Goal: Task Accomplishment & Management: Manage account settings

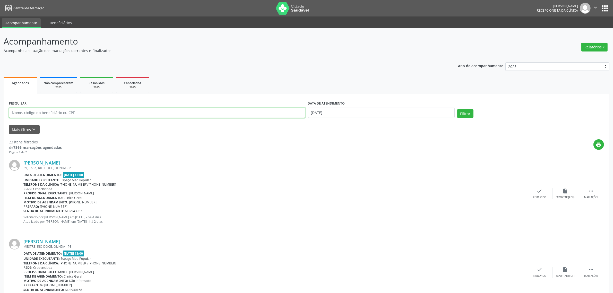
click at [58, 111] on input "text" at bounding box center [157, 113] width 296 height 10
type input "[PERSON_NAME]"
click at [457, 109] on button "Filtrar" at bounding box center [465, 113] width 16 height 9
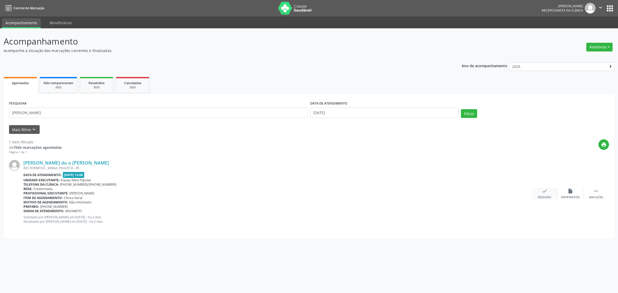
click at [543, 196] on div "Resolvido" at bounding box center [544, 198] width 13 height 4
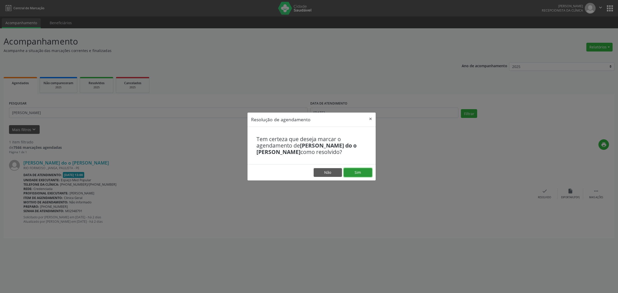
click at [363, 173] on button "Sim" at bounding box center [358, 172] width 28 height 9
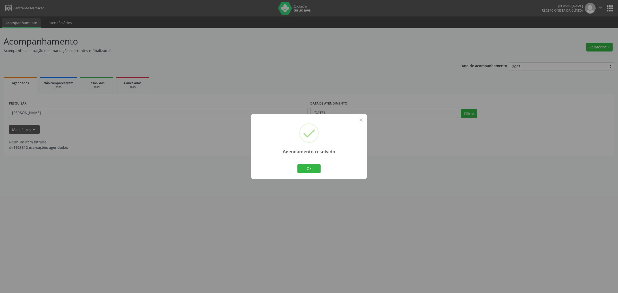
click at [248, 224] on div "Agendamento resolvido × Ok Cancel" at bounding box center [309, 146] width 618 height 293
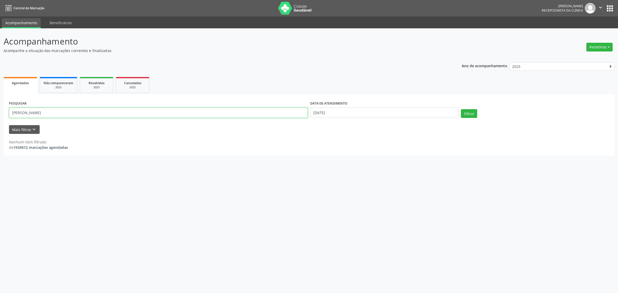
drag, startPoint x: 35, startPoint y: 112, endPoint x: 11, endPoint y: 112, distance: 24.5
click at [11, 112] on input "[PERSON_NAME]" at bounding box center [158, 113] width 299 height 10
click at [74, 116] on input "text" at bounding box center [158, 113] width 299 height 10
click at [461, 109] on button "Filtrar" at bounding box center [469, 113] width 16 height 9
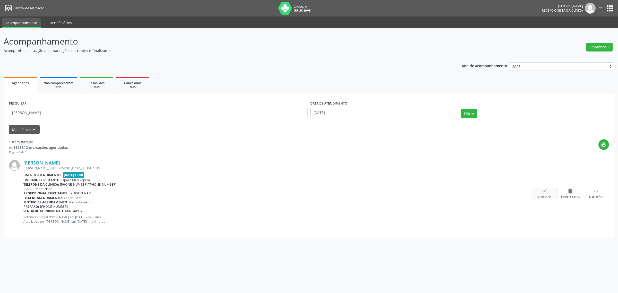
click at [538, 197] on div "Resolvido" at bounding box center [544, 198] width 13 height 4
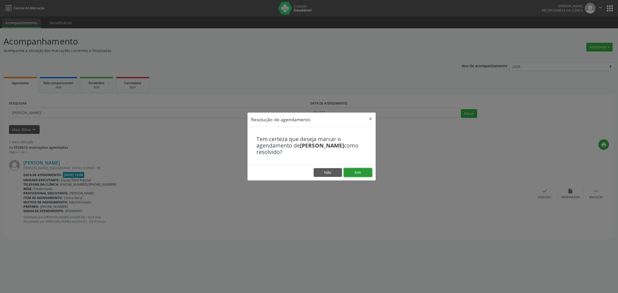
click at [363, 171] on button "Sim" at bounding box center [358, 172] width 28 height 9
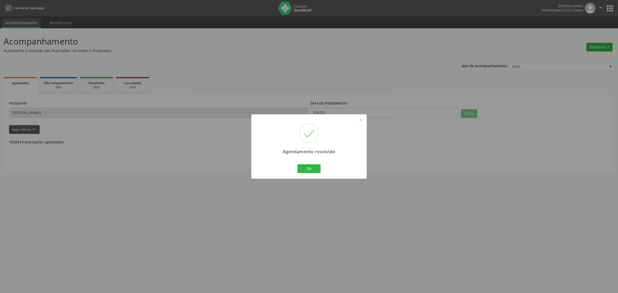
click at [44, 108] on div "Agendamento resolvido × Ok Cancel" at bounding box center [309, 146] width 618 height 293
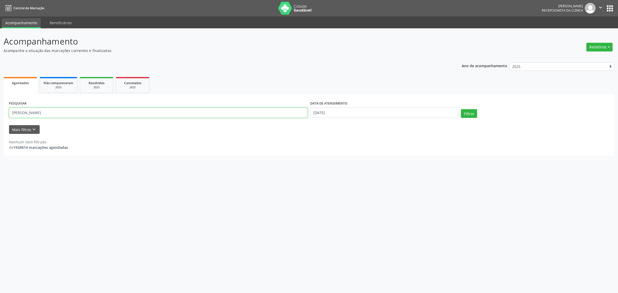
drag, startPoint x: 40, startPoint y: 113, endPoint x: 7, endPoint y: 117, distance: 32.9
click at [8, 117] on div "PESQUISAR [PERSON_NAME]" at bounding box center [158, 111] width 301 height 22
click at [461, 109] on button "Filtrar" at bounding box center [469, 113] width 16 height 9
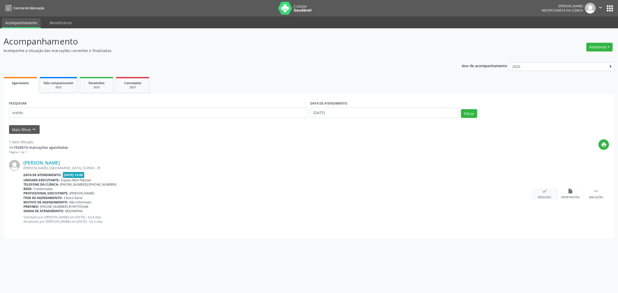
click at [544, 193] on icon "check" at bounding box center [545, 191] width 6 height 6
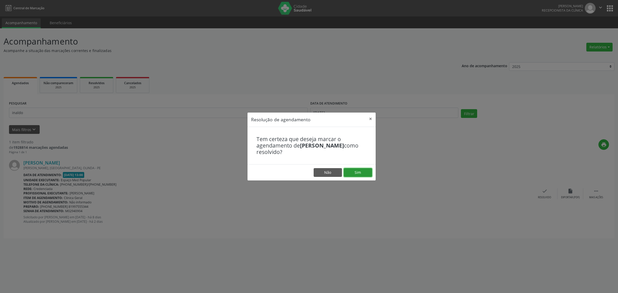
click at [352, 170] on button "Sim" at bounding box center [358, 172] width 28 height 9
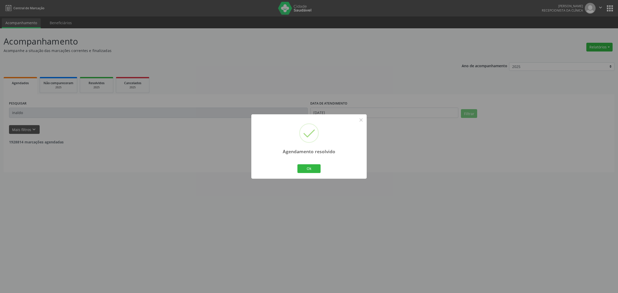
click at [120, 129] on div "Agendamento resolvido × Ok Cancel" at bounding box center [309, 146] width 618 height 293
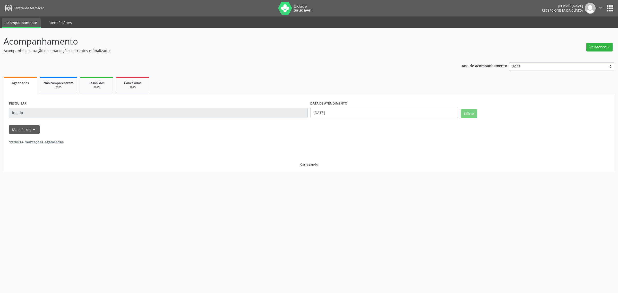
click at [7, 113] on div "PESQUISAR inaldo DATA DE ATENDIMENTO [DATE] Filtrar UNIDADE EXECUTANTE Selecion…" at bounding box center [309, 133] width 611 height 78
click at [461, 109] on button "Filtrar" at bounding box center [469, 113] width 16 height 9
click at [22, 113] on input "[PERSON_NAME]" at bounding box center [158, 113] width 299 height 10
click at [461, 109] on button "Filtrar" at bounding box center [469, 113] width 16 height 9
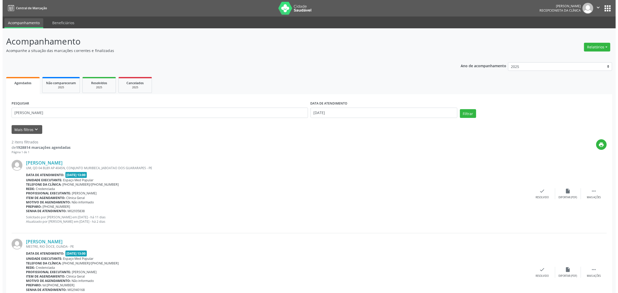
scroll to position [27, 0]
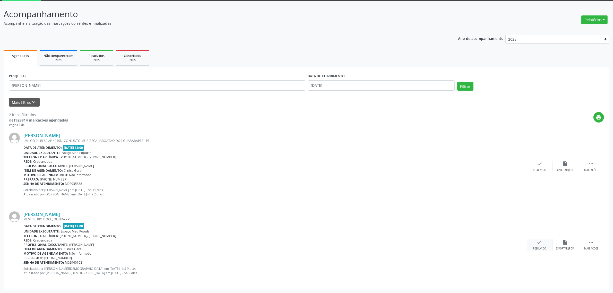
click at [541, 239] on icon "check" at bounding box center [540, 242] width 6 height 6
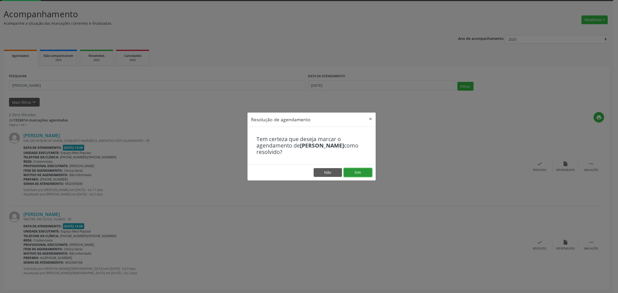
click at [359, 174] on button "Sim" at bounding box center [358, 172] width 28 height 9
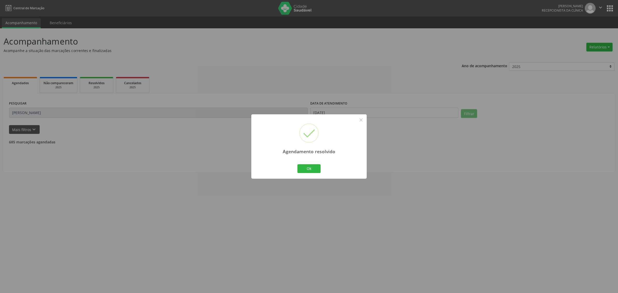
click at [491, 178] on div "Agendamento resolvido × Ok Cancel" at bounding box center [309, 146] width 618 height 293
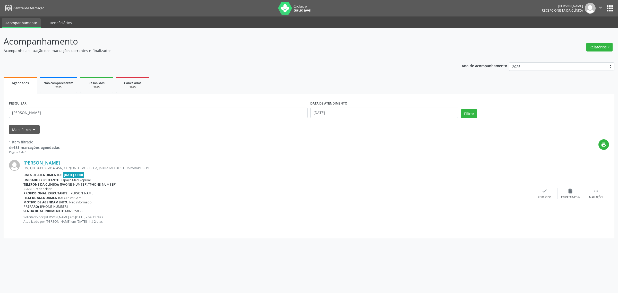
drag, startPoint x: 494, startPoint y: 179, endPoint x: 525, endPoint y: 179, distance: 30.4
click at [495, 179] on div "Unidade executante: Espaço Med Popular" at bounding box center [277, 180] width 508 height 4
click at [539, 193] on div "check Resolvido" at bounding box center [545, 193] width 26 height 11
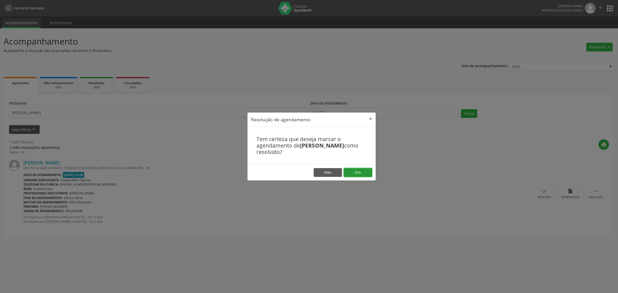
click at [358, 172] on button "Sim" at bounding box center [358, 172] width 28 height 9
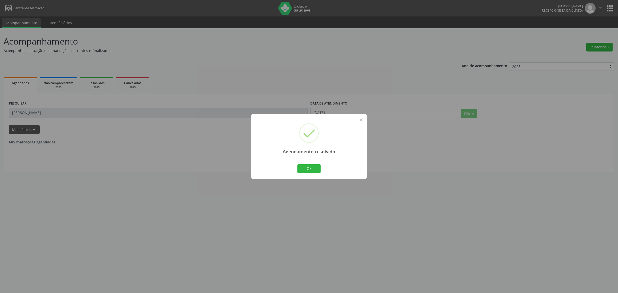
click at [245, 197] on div "Agendamento resolvido × Ok Cancel" at bounding box center [309, 146] width 618 height 293
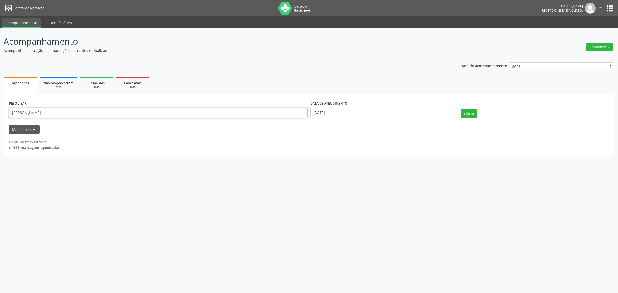
drag, startPoint x: 50, startPoint y: 111, endPoint x: 0, endPoint y: 119, distance: 50.8
click at [0, 119] on div "Acompanhamento Acompanhe a situação das marcações correntes e finalizadas Relat…" at bounding box center [309, 160] width 618 height 265
click at [461, 109] on button "Filtrar" at bounding box center [469, 113] width 16 height 9
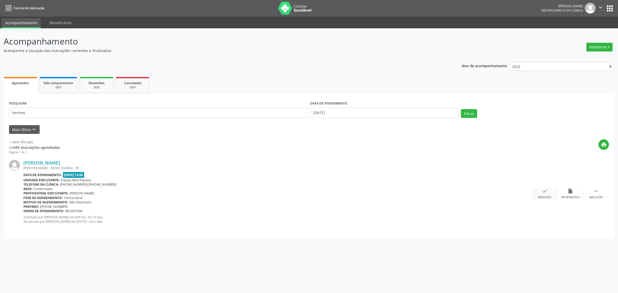
click at [548, 194] on div "check Resolvido" at bounding box center [545, 193] width 26 height 11
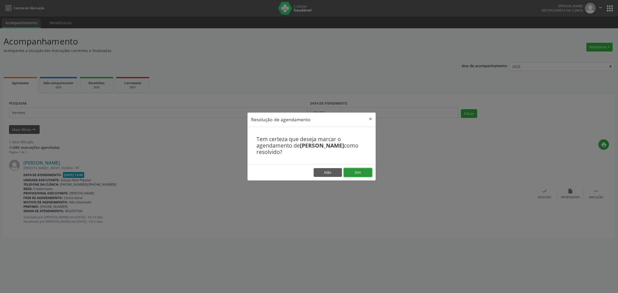
click at [352, 171] on button "Sim" at bounding box center [358, 172] width 28 height 9
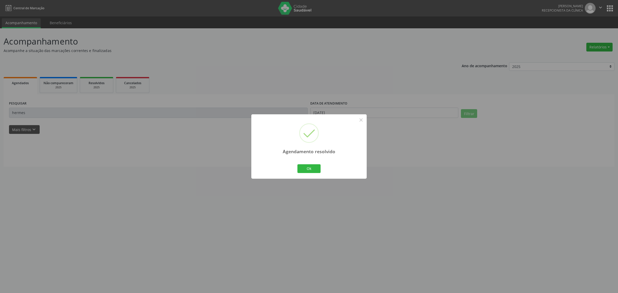
click at [38, 112] on div "Agendamento resolvido × Ok Cancel" at bounding box center [309, 146] width 618 height 293
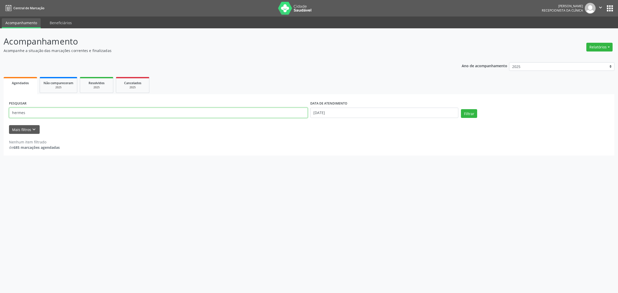
drag, startPoint x: 38, startPoint y: 112, endPoint x: 0, endPoint y: 112, distance: 38.1
click at [0, 112] on div "Acompanhamento Acompanhe a situação das marcações correntes e finalizadas Relat…" at bounding box center [309, 160] width 618 height 265
click at [461, 109] on button "Filtrar" at bounding box center [469, 113] width 16 height 9
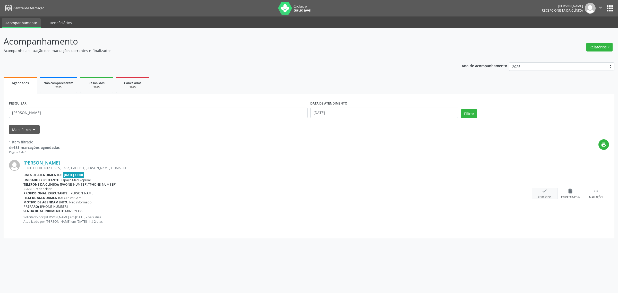
click at [541, 190] on div "check Resolvido" at bounding box center [545, 193] width 26 height 11
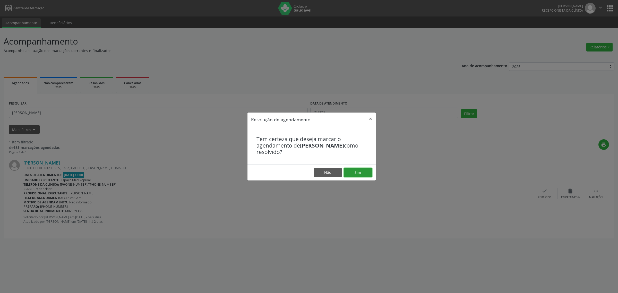
click at [360, 173] on button "Sim" at bounding box center [358, 172] width 28 height 9
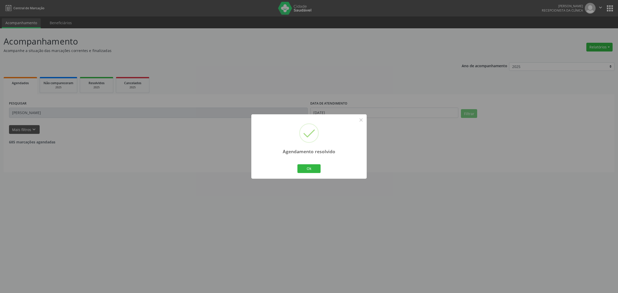
click at [425, 190] on div "Agendamento resolvido × Ok Cancel" at bounding box center [309, 146] width 618 height 293
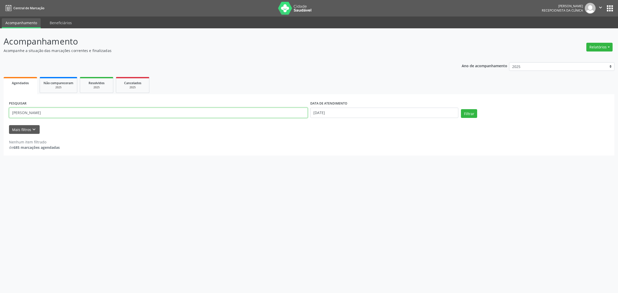
drag, startPoint x: 59, startPoint y: 114, endPoint x: 0, endPoint y: 113, distance: 59.2
click at [0, 113] on div "Acompanhamento Acompanhe a situação das marcações correntes e finalizadas Relat…" at bounding box center [309, 160] width 618 height 265
type input "terezinha"
click at [461, 109] on button "Filtrar" at bounding box center [469, 113] width 16 height 9
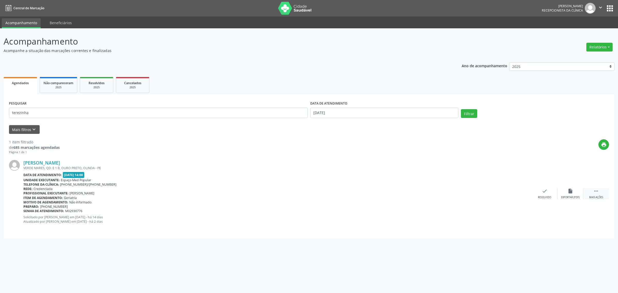
click at [591, 193] on div " Mais ações" at bounding box center [596, 193] width 26 height 11
click at [570, 198] on div "Não compareceu" at bounding box center [570, 198] width 22 height 4
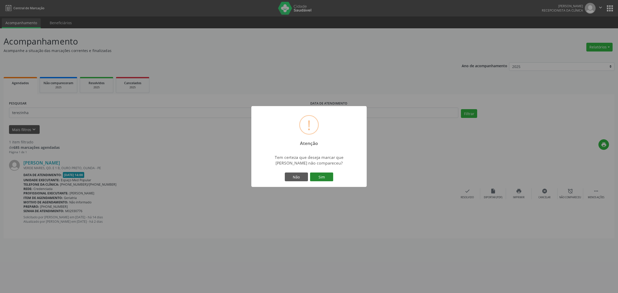
click at [322, 175] on button "Sim" at bounding box center [321, 176] width 23 height 9
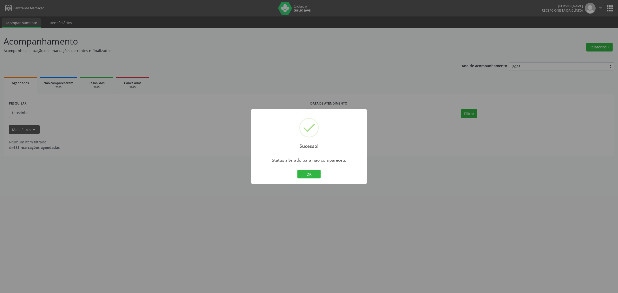
drag, startPoint x: 160, startPoint y: 162, endPoint x: 156, endPoint y: 159, distance: 5.5
click at [158, 160] on div "Sucesso! × Status alterado para não compareceu. OK Cancel" at bounding box center [309, 146] width 618 height 293
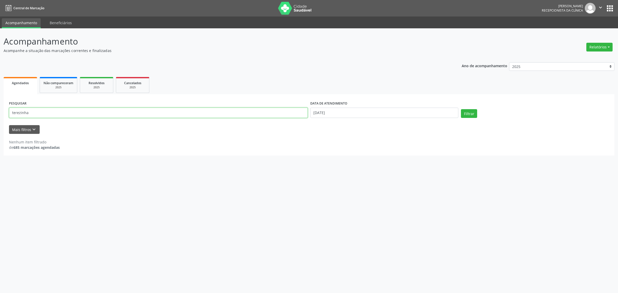
drag, startPoint x: 31, startPoint y: 115, endPoint x: 0, endPoint y: 115, distance: 31.1
click at [0, 115] on div "Acompanhamento Acompanhe a situação das marcações correntes e finalizadas Relat…" at bounding box center [309, 160] width 618 height 265
click at [461, 109] on button "Filtrar" at bounding box center [469, 113] width 16 height 9
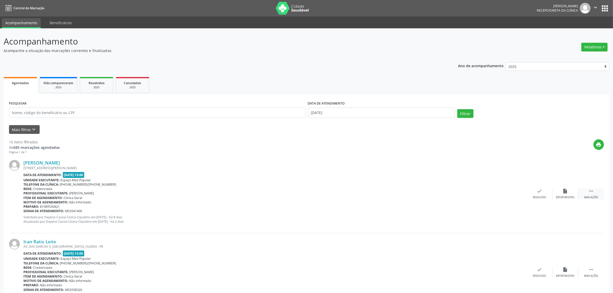
click at [590, 196] on div "Mais ações" at bounding box center [591, 198] width 14 height 4
click at [542, 197] on div "Cancelar" at bounding box center [539, 198] width 12 height 4
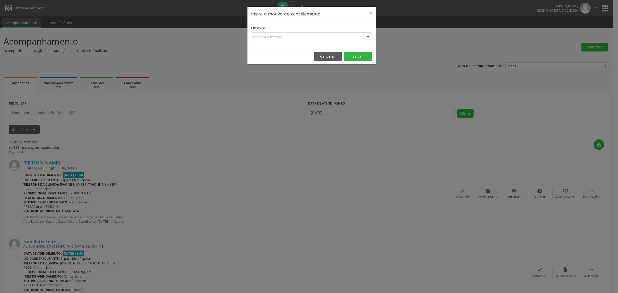
click at [347, 37] on div "Escolha o motivo" at bounding box center [311, 36] width 121 height 9
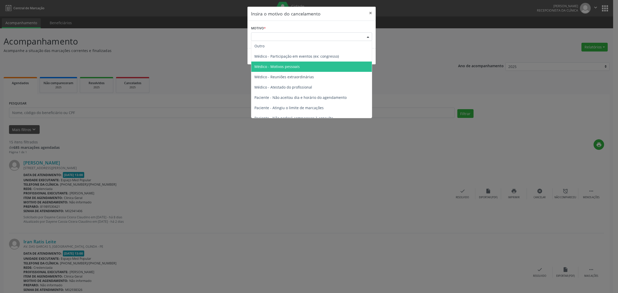
click at [304, 64] on span "Médico - Motivos pessoais" at bounding box center [311, 67] width 120 height 10
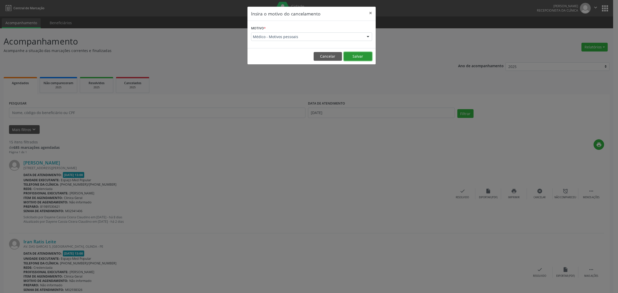
click at [362, 57] on button "Salvar" at bounding box center [358, 56] width 28 height 9
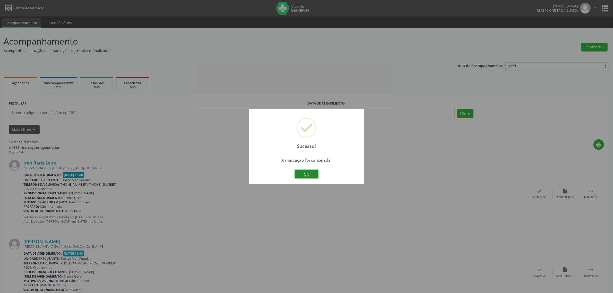
click at [307, 171] on button "OK" at bounding box center [306, 174] width 23 height 9
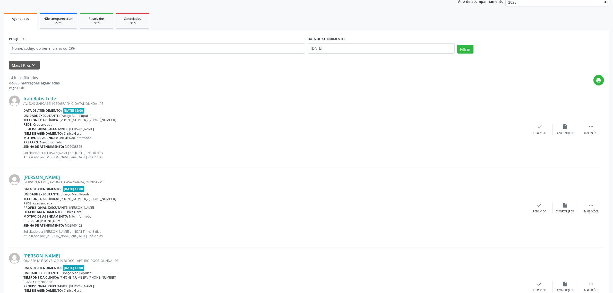
scroll to position [97, 0]
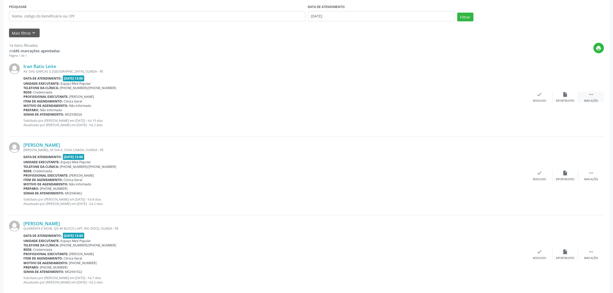
click at [593, 100] on div "Mais ações" at bounding box center [591, 101] width 14 height 4
click at [560, 99] on div "Não compareceu" at bounding box center [565, 101] width 22 height 4
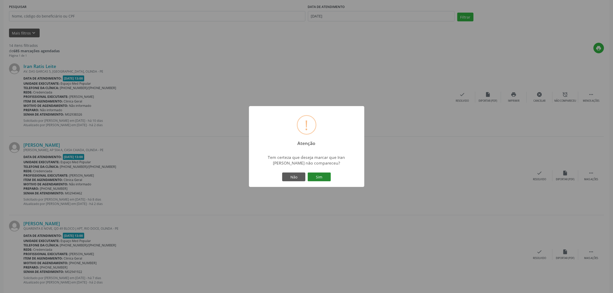
click at [318, 177] on button "Sim" at bounding box center [319, 176] width 23 height 9
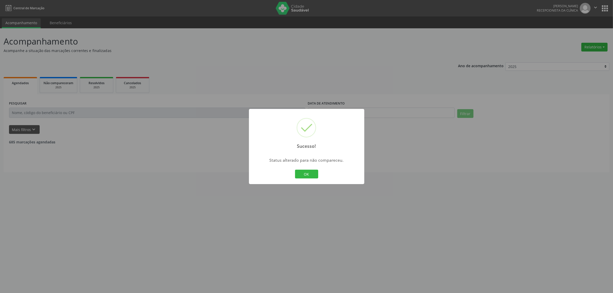
scroll to position [0, 0]
click at [473, 182] on div "Sucesso! × Status alterado para não compareceu. OK Cancel" at bounding box center [309, 146] width 618 height 293
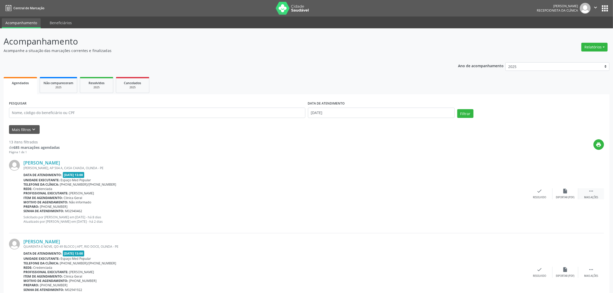
click at [589, 196] on div "Mais ações" at bounding box center [591, 198] width 14 height 4
click at [563, 195] on div "alarm_off Não compareceu" at bounding box center [565, 193] width 26 height 11
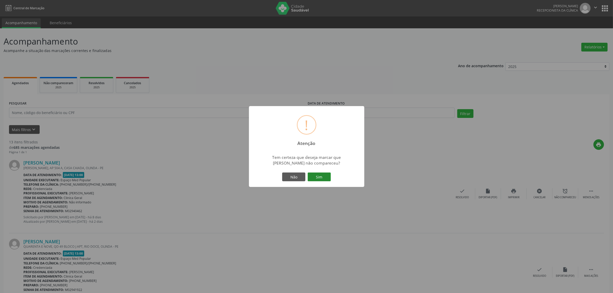
click at [326, 177] on button "Sim" at bounding box center [319, 176] width 23 height 9
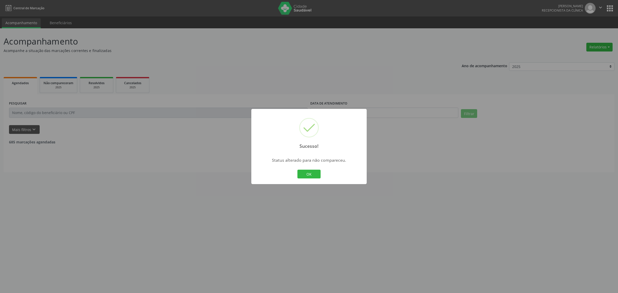
click at [375, 198] on div "Sucesso! × Status alterado para não compareceu. OK Cancel" at bounding box center [309, 146] width 618 height 293
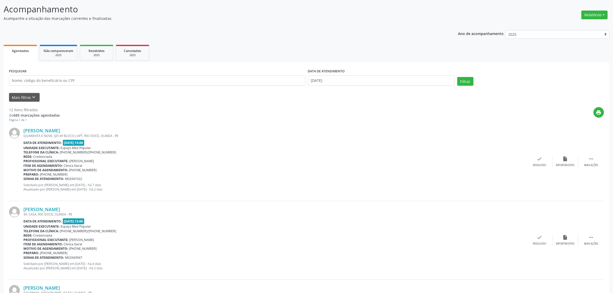
scroll to position [64, 0]
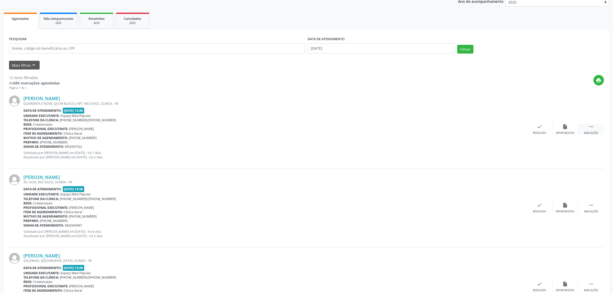
click at [596, 133] on div "Mais ações" at bounding box center [591, 133] width 14 height 4
click at [564, 130] on div "alarm_off Não compareceu" at bounding box center [565, 129] width 26 height 11
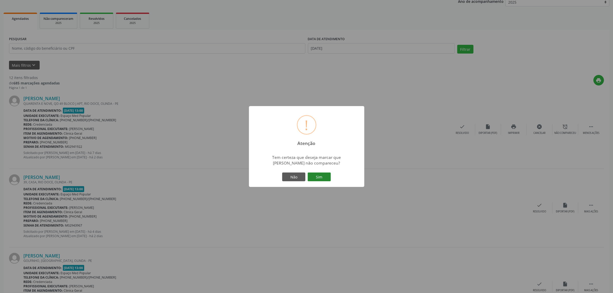
click at [323, 177] on button "Sim" at bounding box center [319, 176] width 23 height 9
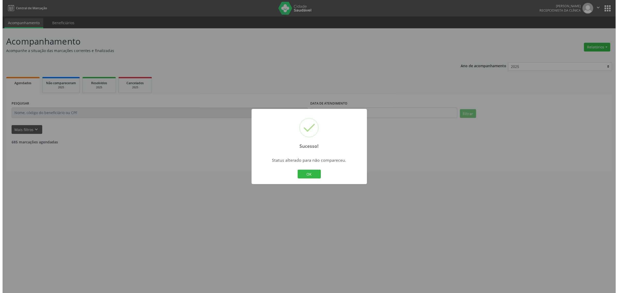
scroll to position [0, 0]
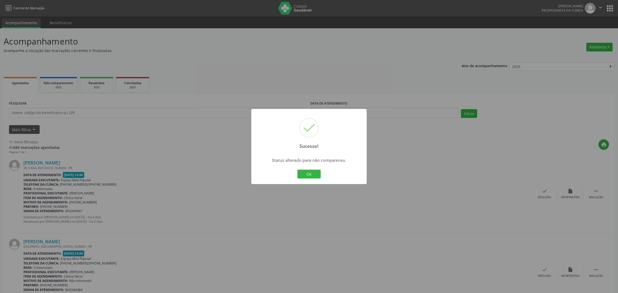
click at [320, 212] on div "Sucesso! × Status alterado para não compareceu. OK Cancel" at bounding box center [309, 146] width 618 height 293
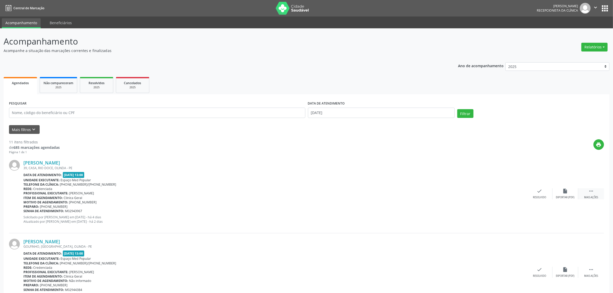
click at [591, 192] on icon "" at bounding box center [591, 191] width 6 height 6
click at [567, 194] on div "alarm_off Não compareceu" at bounding box center [565, 193] width 26 height 11
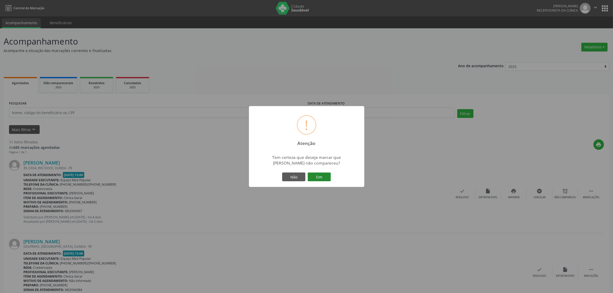
click at [323, 177] on button "Sim" at bounding box center [319, 176] width 23 height 9
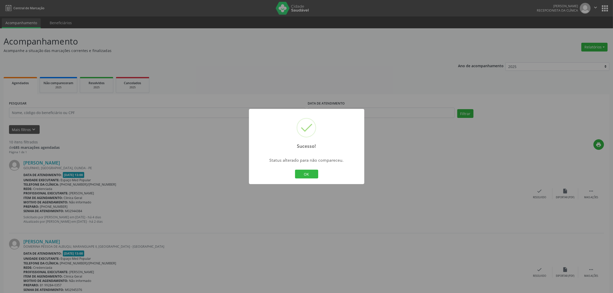
click at [305, 237] on div "Sucesso! × Status alterado para não compareceu. OK Cancel" at bounding box center [306, 146] width 613 height 293
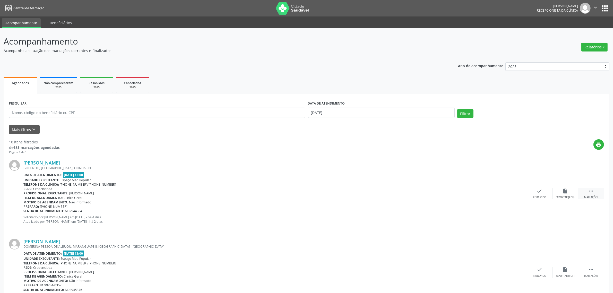
click at [598, 194] on div " Mais ações" at bounding box center [591, 193] width 26 height 11
click at [559, 195] on div "alarm_off Não compareceu" at bounding box center [565, 193] width 26 height 11
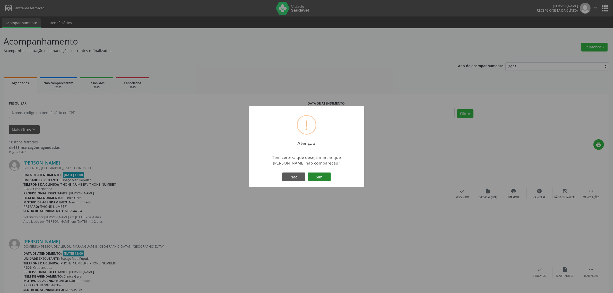
click at [322, 176] on button "Sim" at bounding box center [319, 176] width 23 height 9
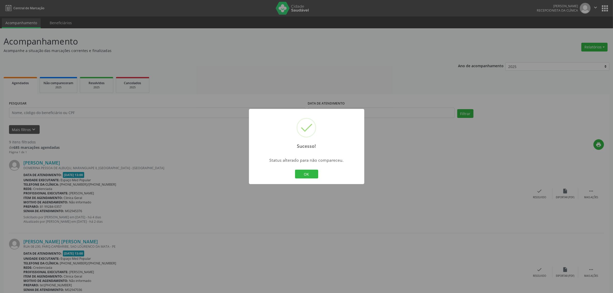
click at [306, 222] on div "Sucesso! × Status alterado para não compareceu. OK Cancel" at bounding box center [306, 146] width 613 height 293
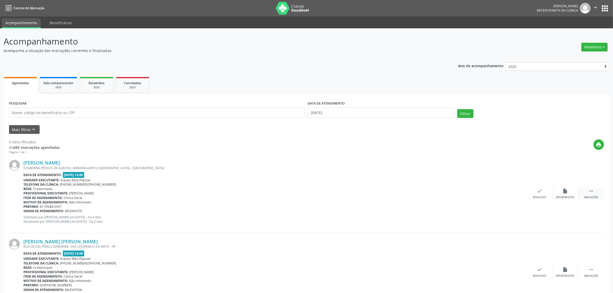
click at [593, 197] on div "Mais ações" at bounding box center [591, 198] width 14 height 4
click at [563, 195] on div "alarm_off Não compareceu" at bounding box center [565, 193] width 26 height 11
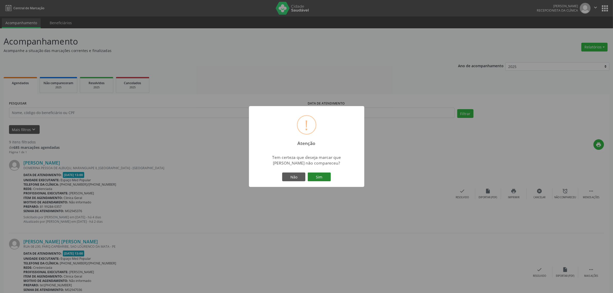
click at [318, 177] on button "Sim" at bounding box center [319, 176] width 23 height 9
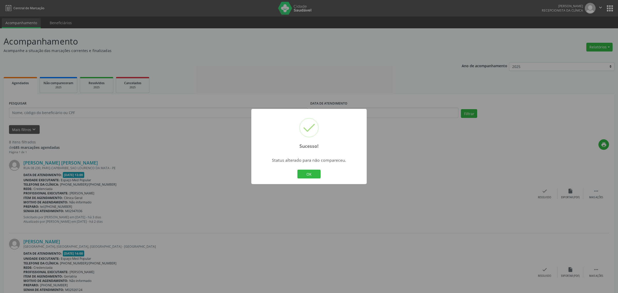
click at [349, 207] on div "Sucesso! × Status alterado para não compareceu. OK Cancel" at bounding box center [309, 146] width 618 height 293
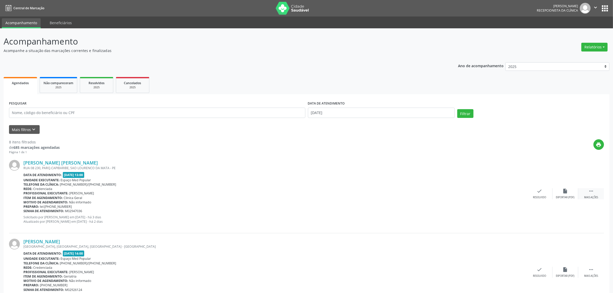
click at [589, 197] on div "Mais ações" at bounding box center [591, 198] width 14 height 4
click at [565, 199] on div "Não compareceu" at bounding box center [565, 198] width 22 height 4
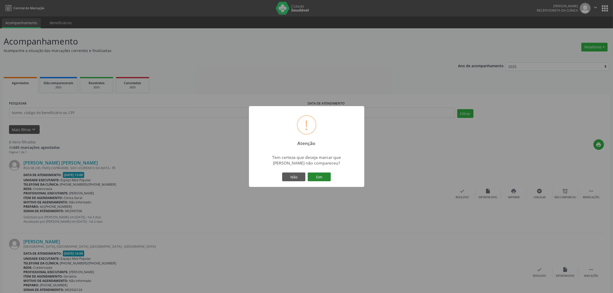
click at [318, 177] on button "Sim" at bounding box center [319, 176] width 23 height 9
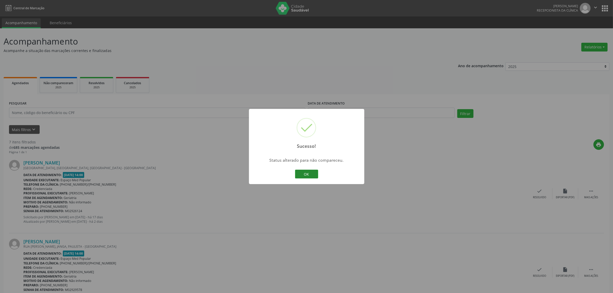
click at [313, 176] on button "OK" at bounding box center [306, 174] width 23 height 9
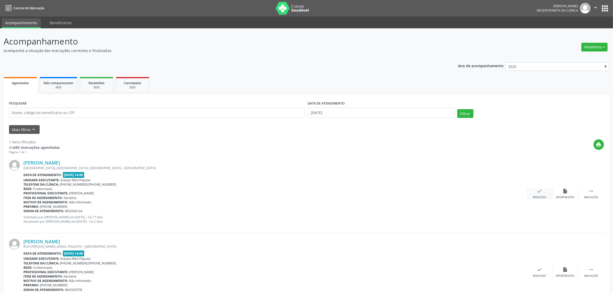
click at [540, 197] on div "Resolvido" at bounding box center [539, 198] width 13 height 4
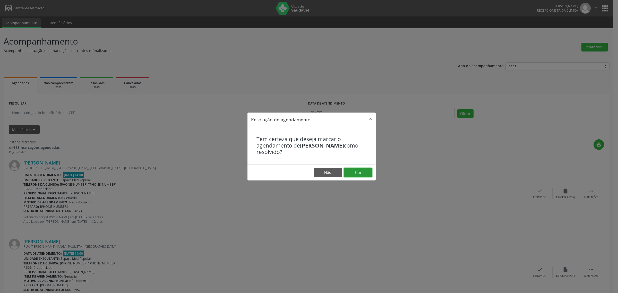
click at [363, 173] on button "Sim" at bounding box center [358, 172] width 28 height 9
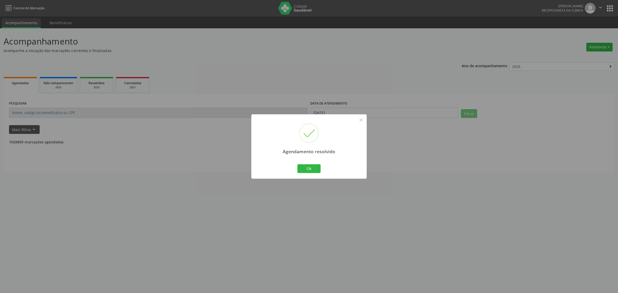
click at [354, 213] on div "Agendamento resolvido × Ok Cancel" at bounding box center [309, 146] width 618 height 293
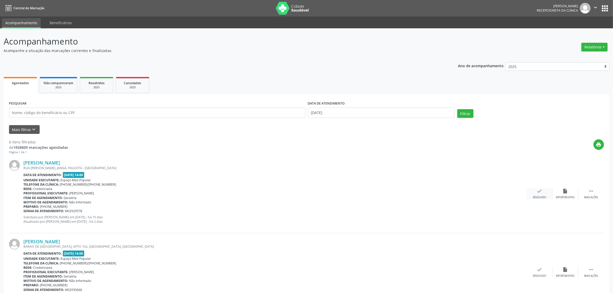
click at [536, 197] on div "Resolvido" at bounding box center [539, 198] width 13 height 4
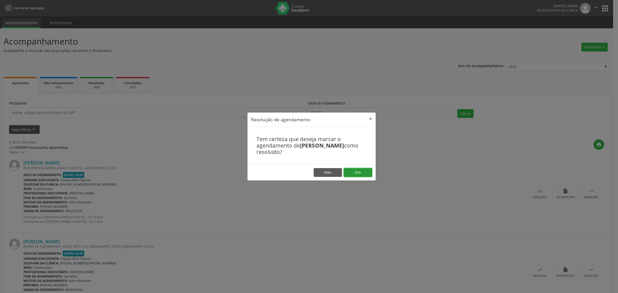
click at [361, 174] on button "Sim" at bounding box center [358, 172] width 28 height 9
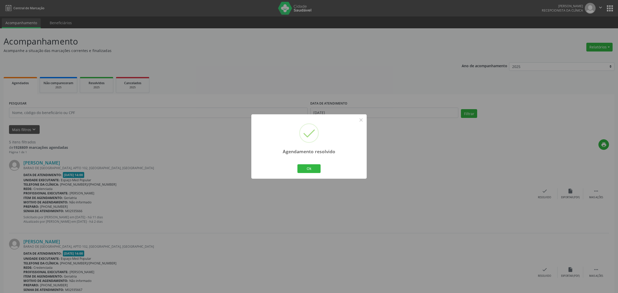
click at [344, 205] on div "Agendamento resolvido × Ok Cancel" at bounding box center [309, 146] width 618 height 293
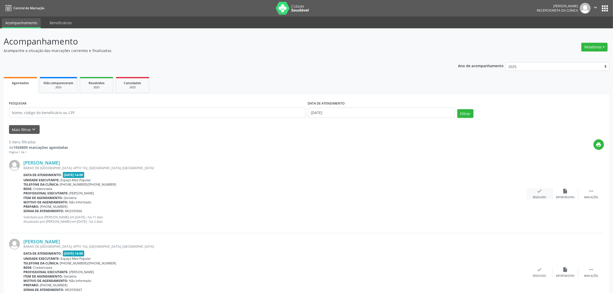
click at [537, 196] on div "Resolvido" at bounding box center [539, 198] width 13 height 4
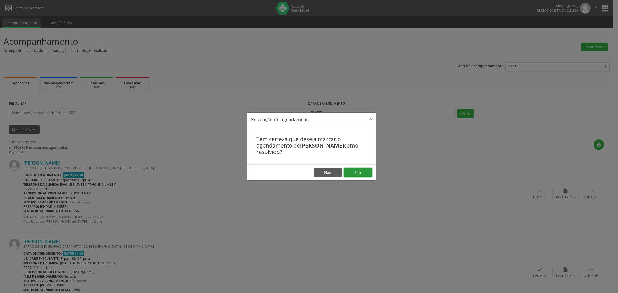
click at [360, 175] on button "Sim" at bounding box center [358, 172] width 28 height 9
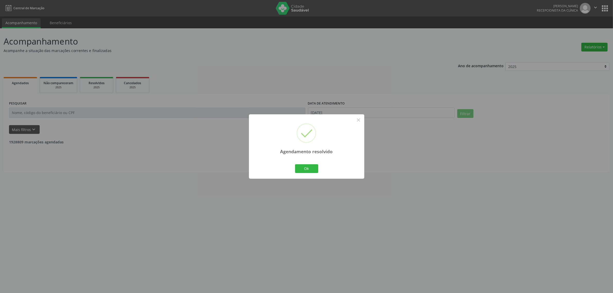
click at [425, 198] on div "Agendamento resolvido × Ok Cancel" at bounding box center [306, 146] width 613 height 293
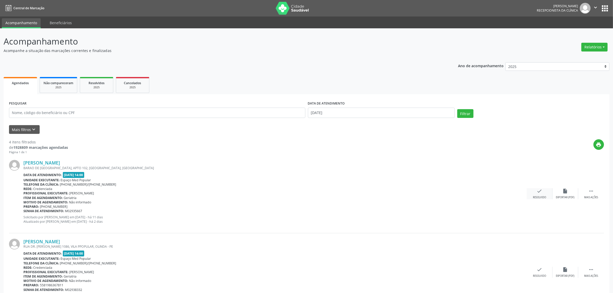
click at [537, 192] on icon "check" at bounding box center [540, 191] width 6 height 6
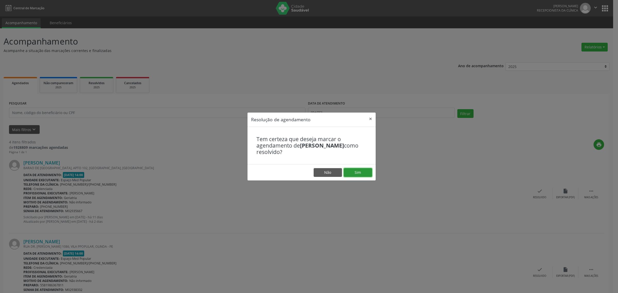
click at [355, 172] on button "Sim" at bounding box center [358, 172] width 28 height 9
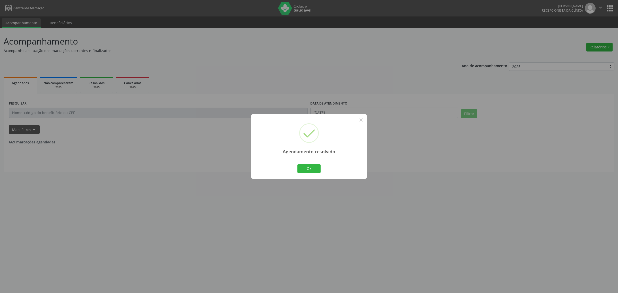
click at [403, 223] on div "Agendamento resolvido × Ok Cancel" at bounding box center [309, 146] width 618 height 293
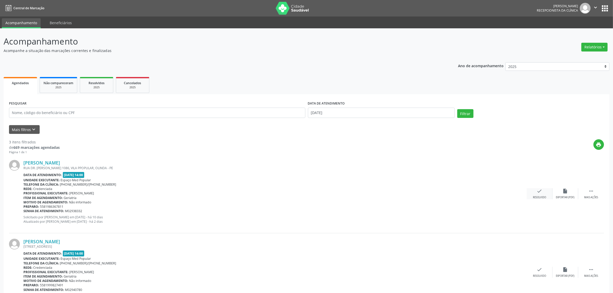
click at [540, 197] on div "Resolvido" at bounding box center [539, 198] width 13 height 4
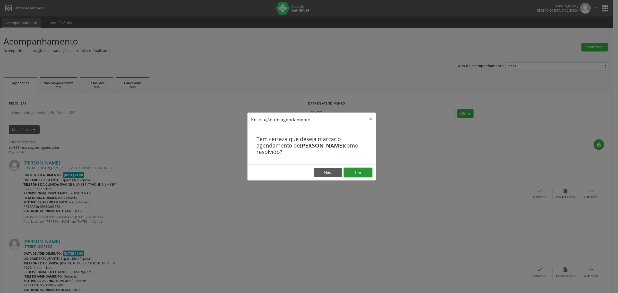
click at [366, 174] on button "Sim" at bounding box center [358, 172] width 28 height 9
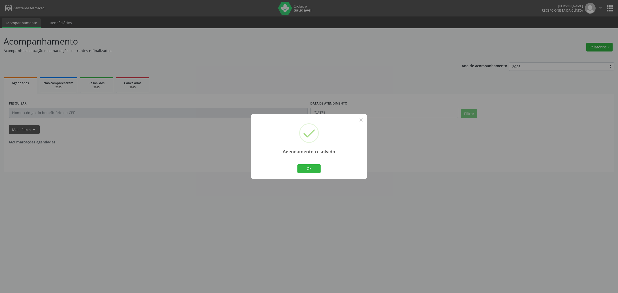
click at [251, 235] on div "Agendamento resolvido × Ok Cancel" at bounding box center [309, 146] width 618 height 293
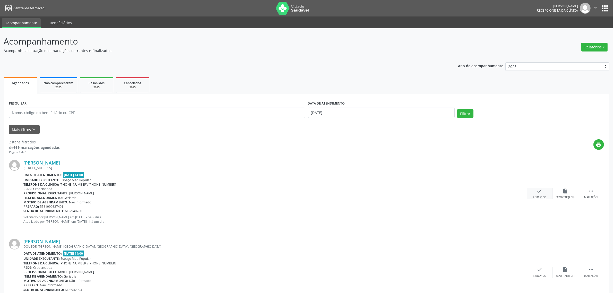
click at [537, 194] on div "check Resolvido" at bounding box center [540, 193] width 26 height 11
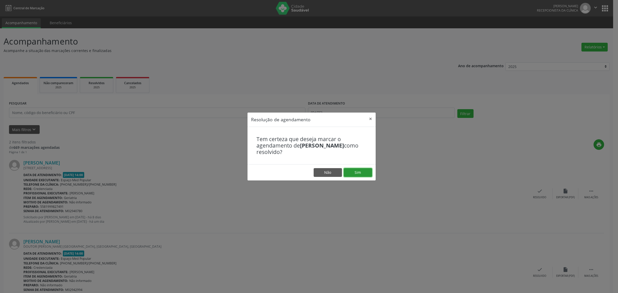
click at [359, 170] on button "Sim" at bounding box center [358, 172] width 28 height 9
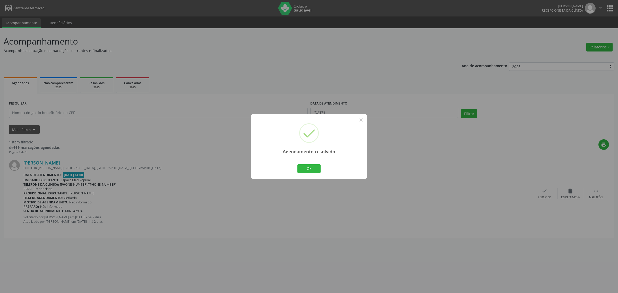
click at [331, 209] on div "Agendamento resolvido × Ok Cancel" at bounding box center [309, 146] width 618 height 293
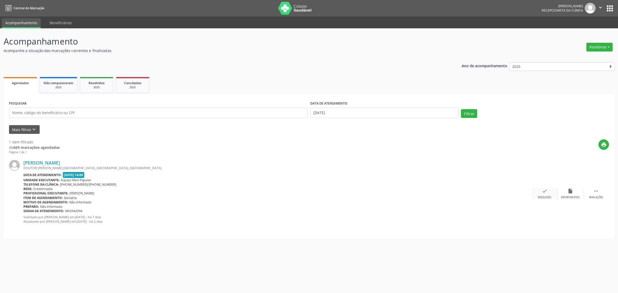
click at [542, 193] on icon "check" at bounding box center [545, 191] width 6 height 6
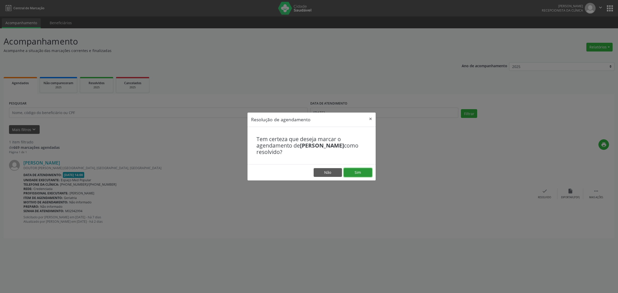
click at [357, 171] on button "Sim" at bounding box center [358, 172] width 28 height 9
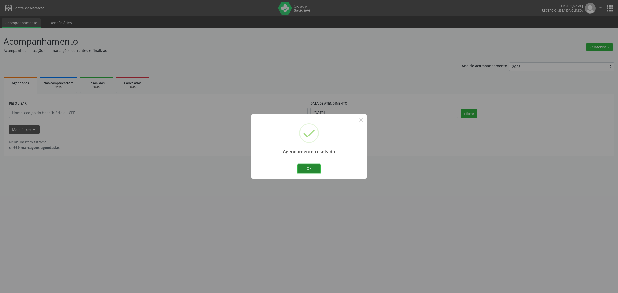
click at [307, 169] on button "Ok" at bounding box center [308, 168] width 23 height 9
